Goal: Information Seeking & Learning: Learn about a topic

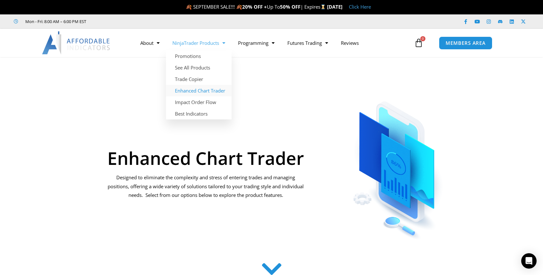
click at [203, 88] on link "Enhanced Chart Trader" at bounding box center [199, 91] width 66 height 12
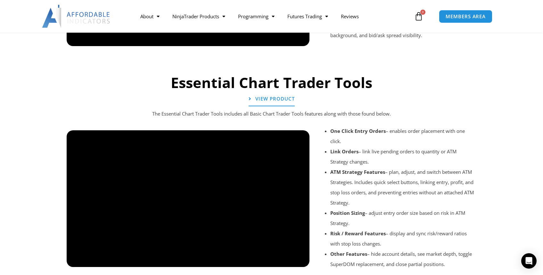
scroll to position [630, 0]
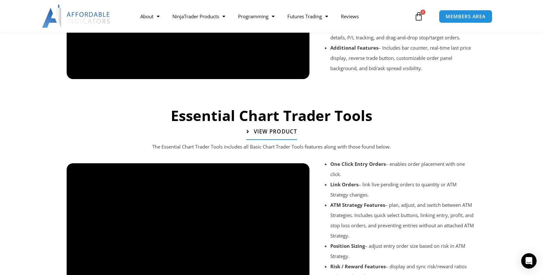
click at [282, 129] on span "View Product" at bounding box center [274, 131] width 43 height 5
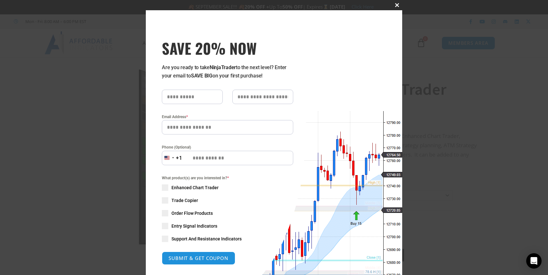
click at [395, 5] on span at bounding box center [397, 5] width 10 height 4
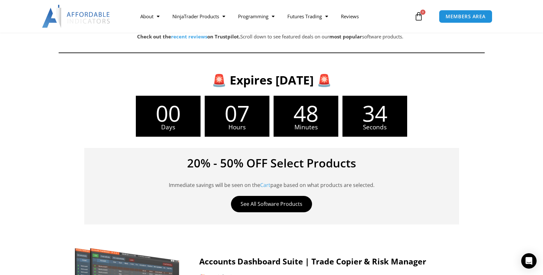
scroll to position [243, 0]
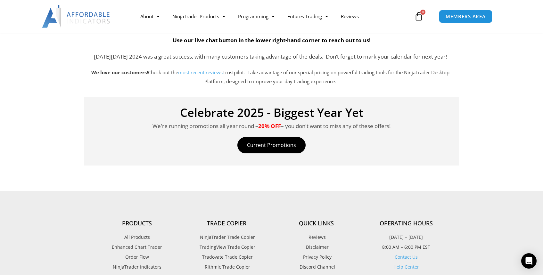
scroll to position [13, 0]
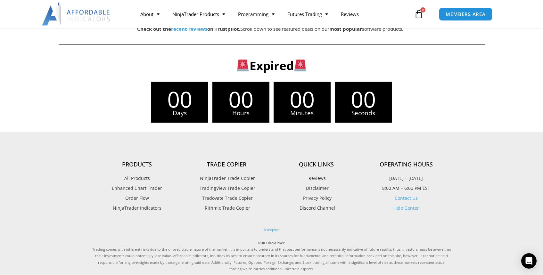
scroll to position [2, 0]
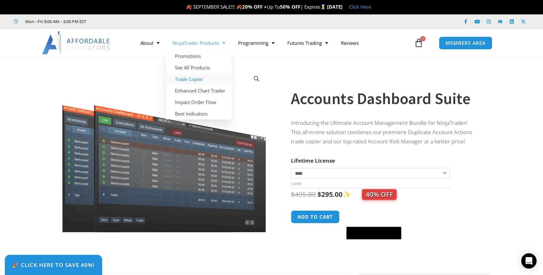
click at [205, 78] on link "Trade Copier" at bounding box center [199, 79] width 66 height 12
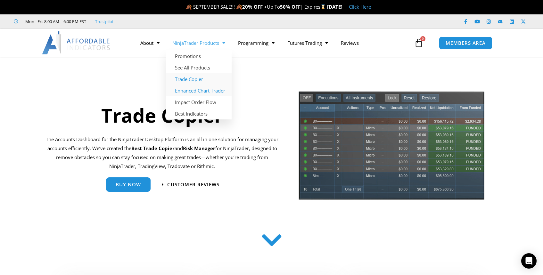
click at [211, 88] on link "Enhanced Chart Trader" at bounding box center [199, 91] width 66 height 12
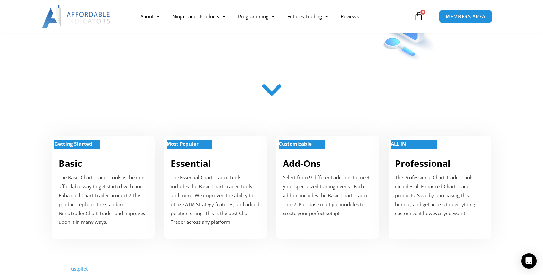
scroll to position [244, 0]
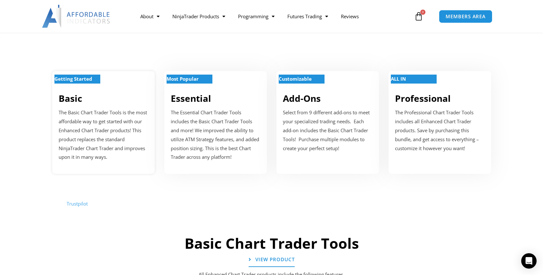
click at [93, 112] on p "The Basic Chart Trader Tools is the most affordable way to get started with our…" at bounding box center [104, 134] width 90 height 53
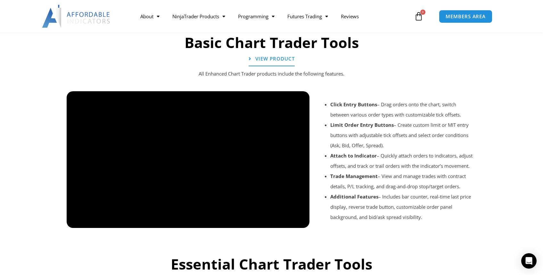
scroll to position [447, 0]
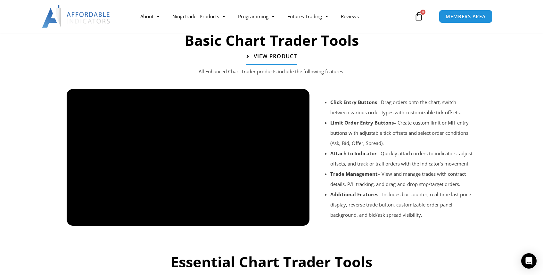
click at [289, 60] on link "View Product" at bounding box center [271, 57] width 51 height 16
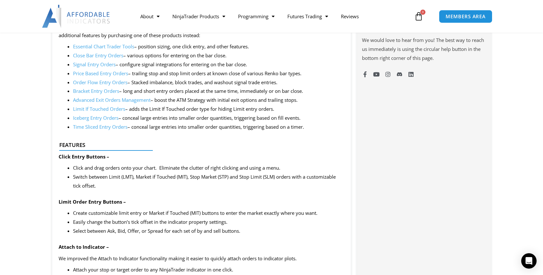
scroll to position [447, 0]
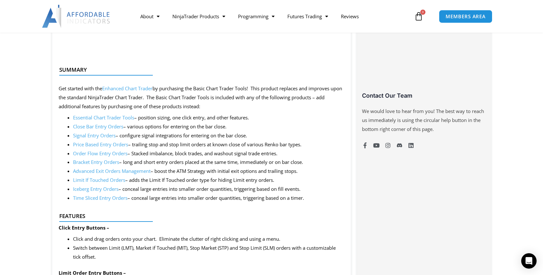
click at [112, 125] on link "Close Bar Entry Orders" at bounding box center [98, 126] width 50 height 6
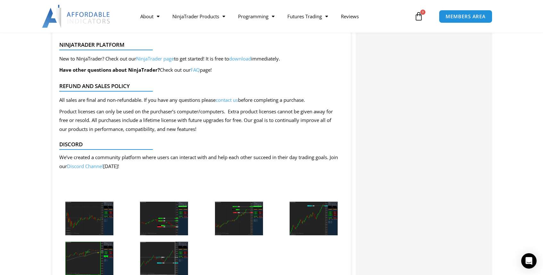
scroll to position [1459, 0]
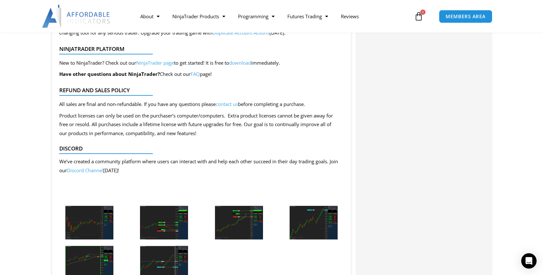
click at [98, 171] on link "Discord Channel" at bounding box center [85, 170] width 36 height 6
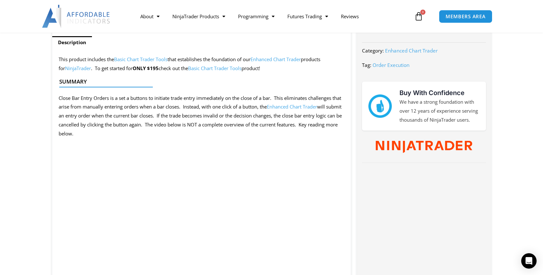
scroll to position [232, 0]
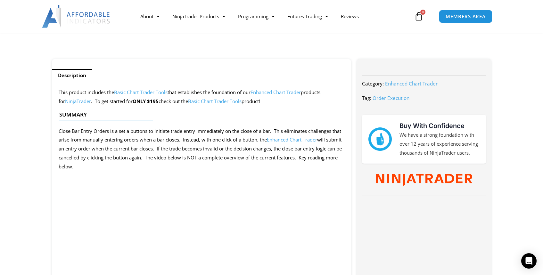
click at [143, 92] on link "Basic Chart Trader Tools" at bounding box center [140, 92] width 53 height 6
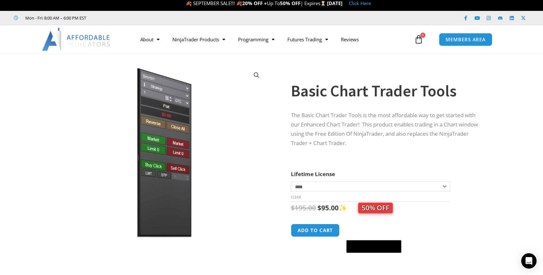
scroll to position [20, 0]
